Goal: Check status

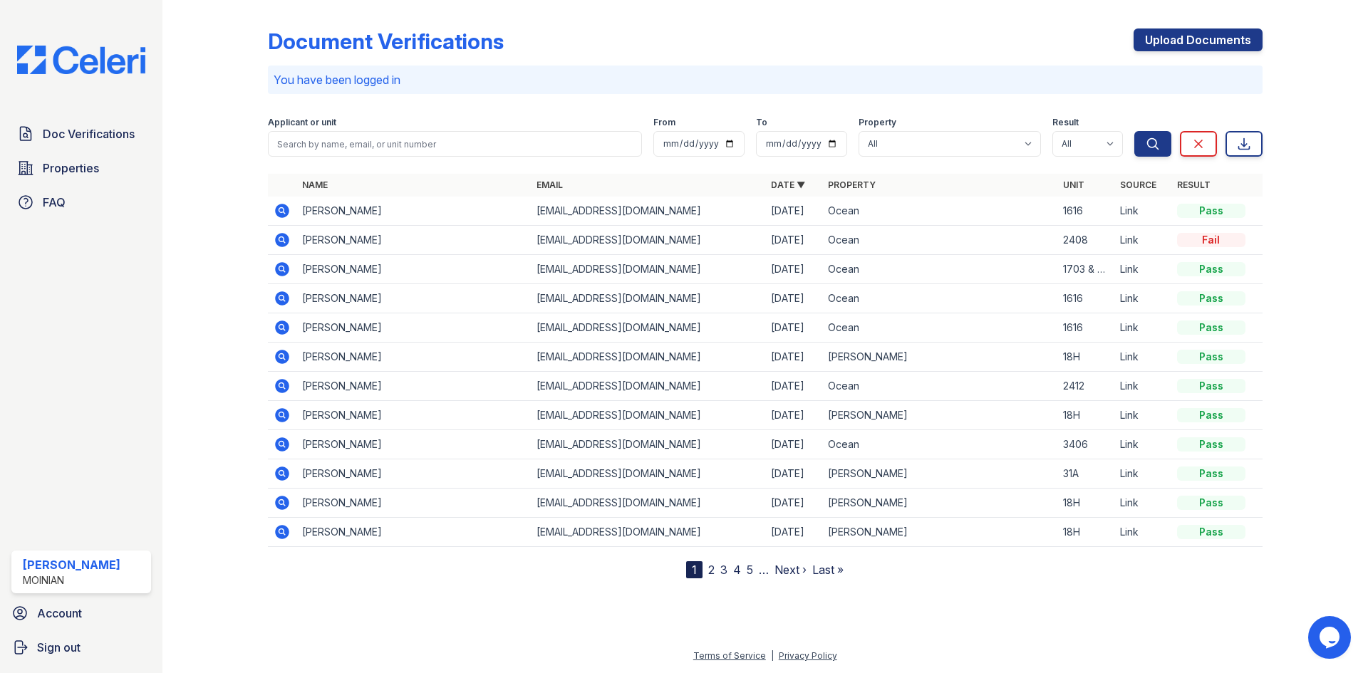
click at [286, 240] on icon at bounding box center [282, 240] width 14 height 14
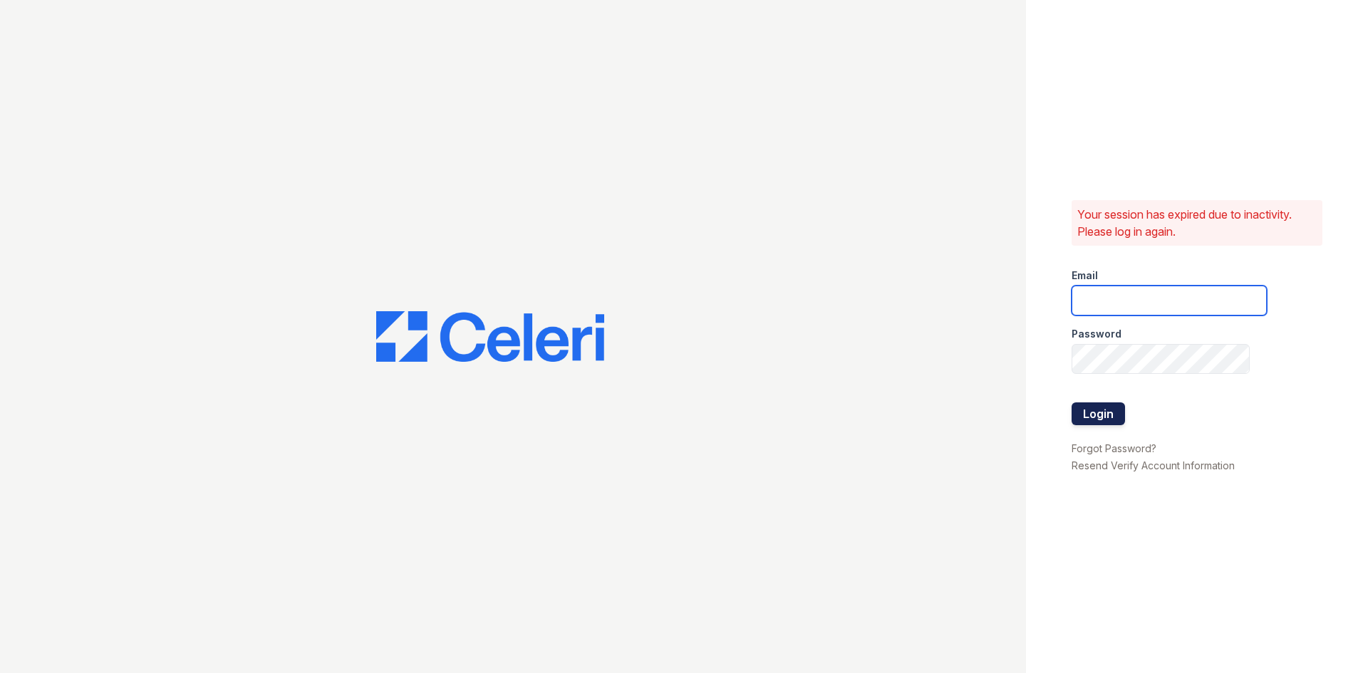
type input "eli@moiniangroup.com"
click at [1098, 408] on button "Login" at bounding box center [1098, 414] width 53 height 23
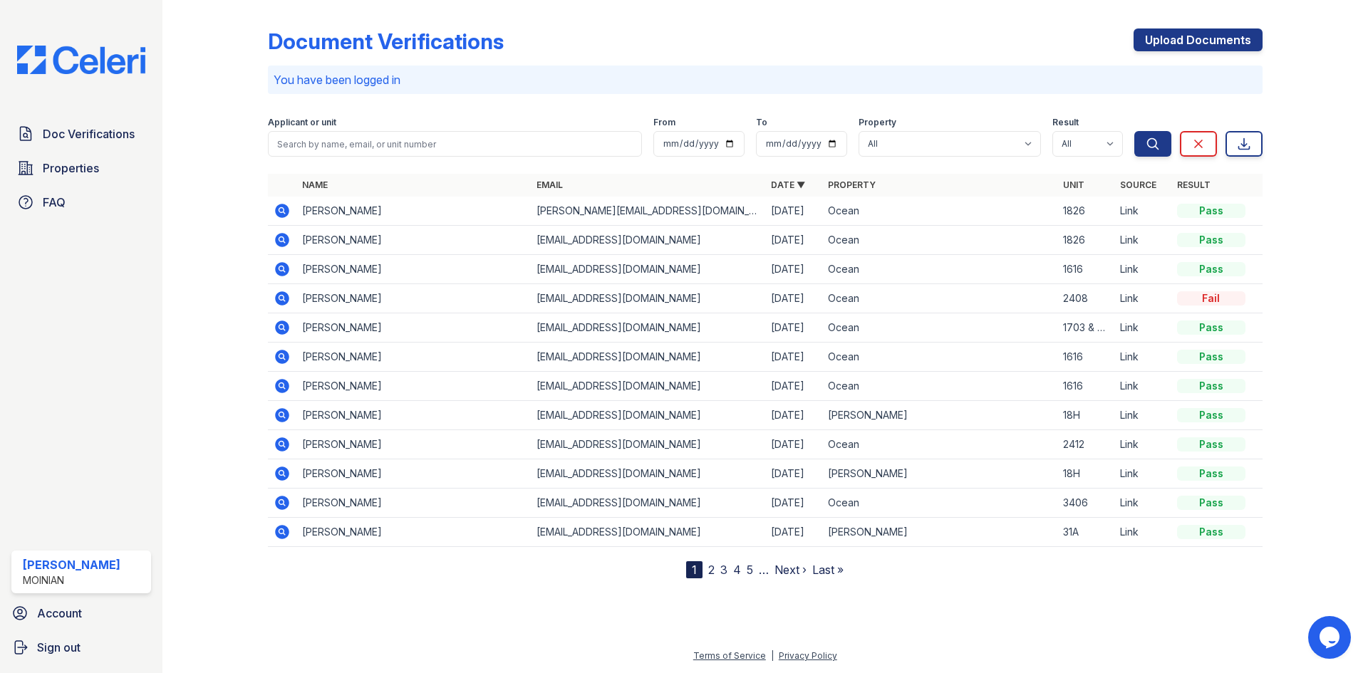
click at [279, 303] on icon at bounding box center [282, 298] width 14 height 14
